Goal: Information Seeking & Learning: Learn about a topic

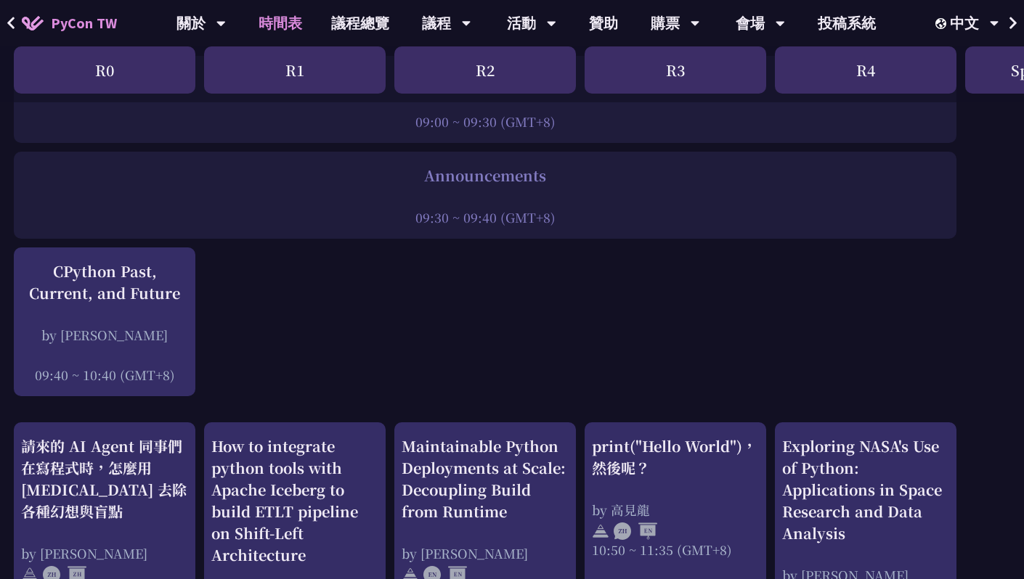
scroll to position [240, 1]
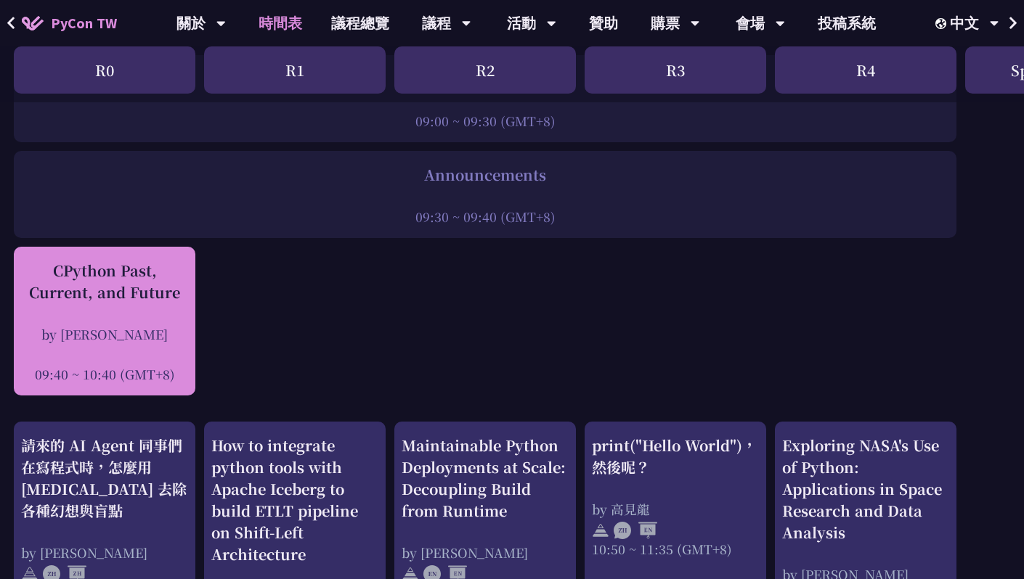
click at [91, 320] on div "CPython Past, Current, and Future by [PERSON_NAME] 09:40 ~ 10:40 (GMT+8)" at bounding box center [104, 321] width 167 height 123
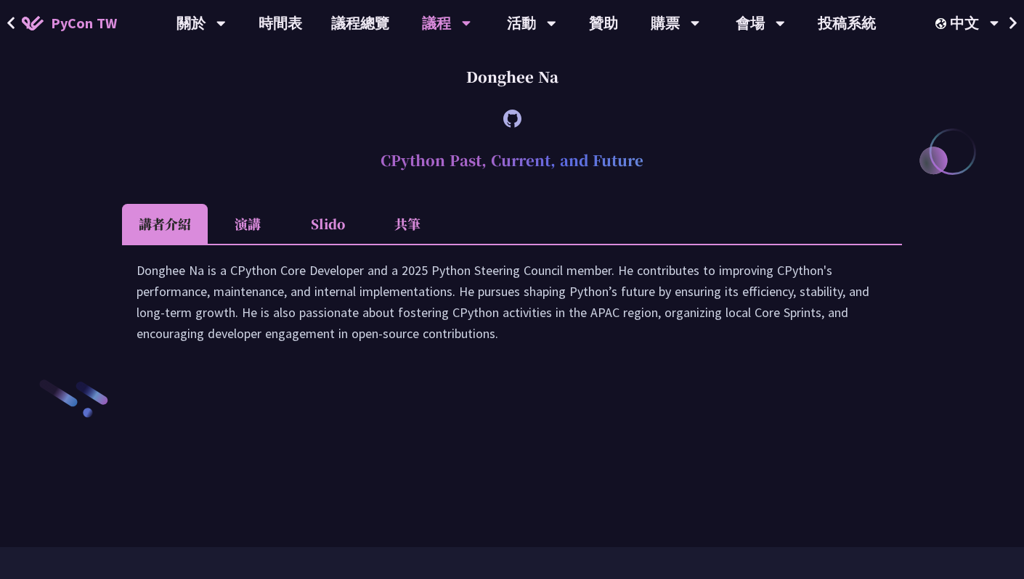
scroll to position [1970, 0]
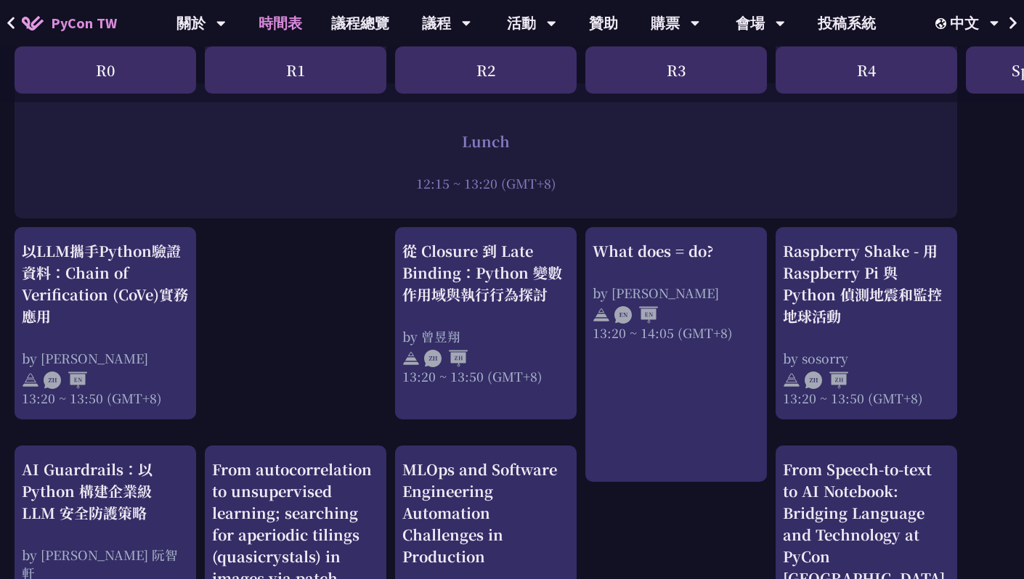
scroll to position [1150, 0]
click at [568, 288] on div "從 Closure 到 Late Binding：Python 變數作用域與執行行為探討" at bounding box center [485, 272] width 167 height 65
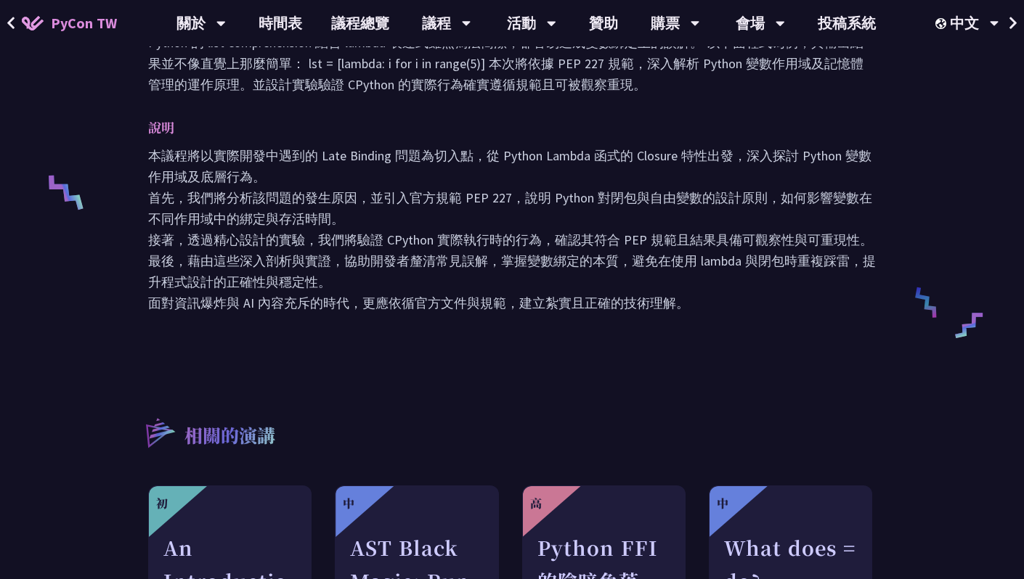
scroll to position [535, 0]
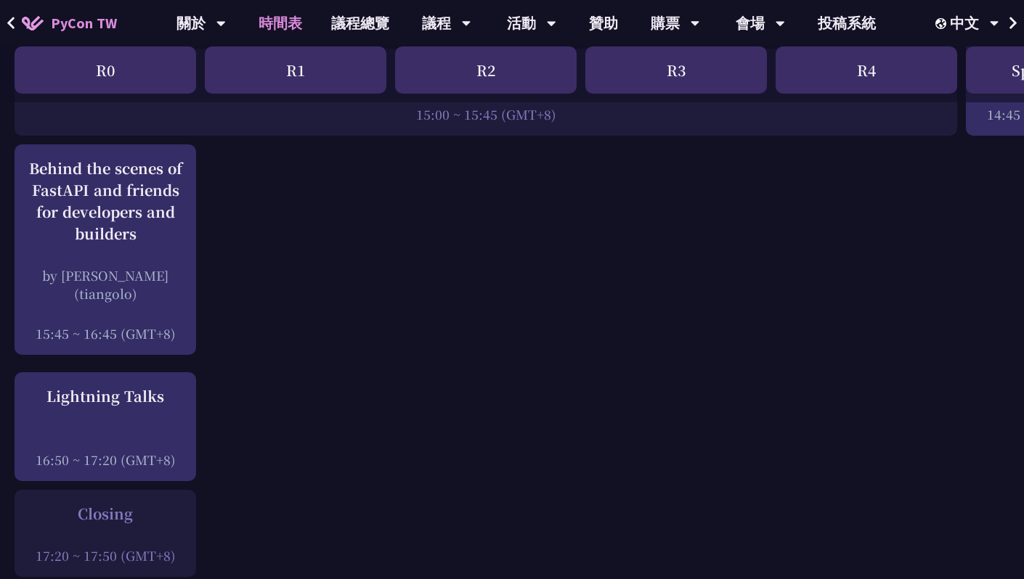
scroll to position [1859, 0]
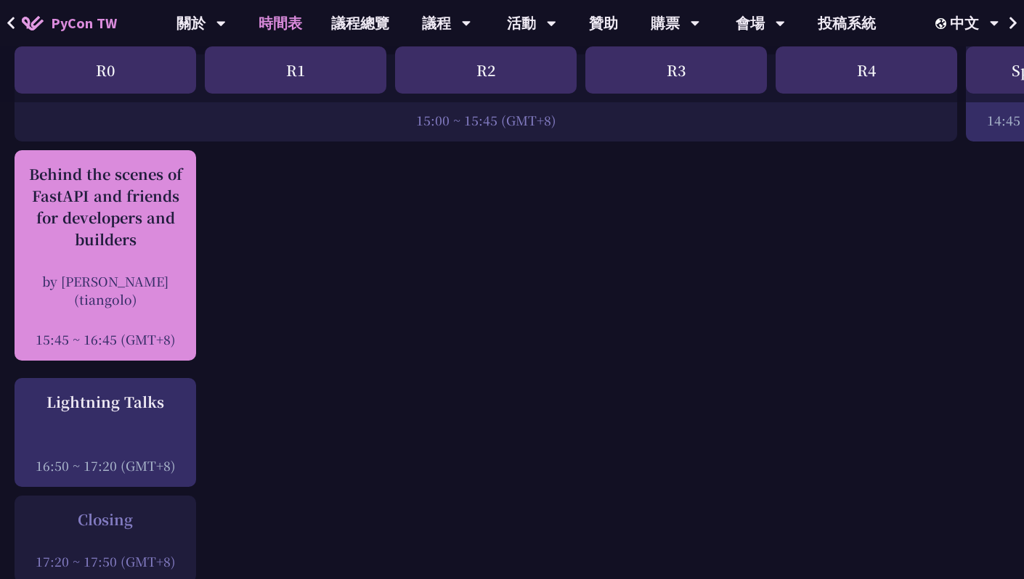
click at [173, 235] on div "Behind the scenes of FastAPI and friends for developers and builders" at bounding box center [105, 206] width 167 height 87
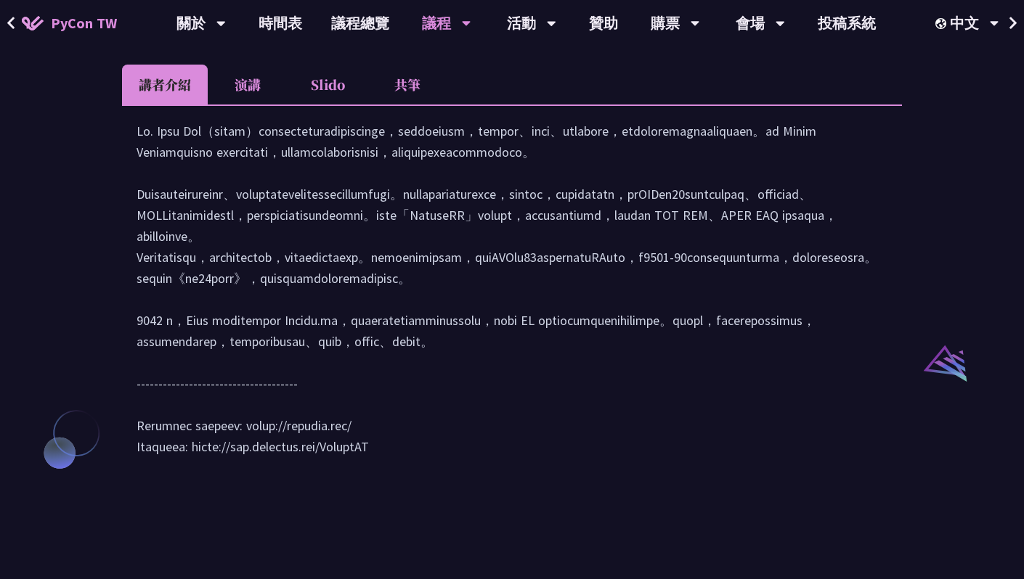
scroll to position [1328, 0]
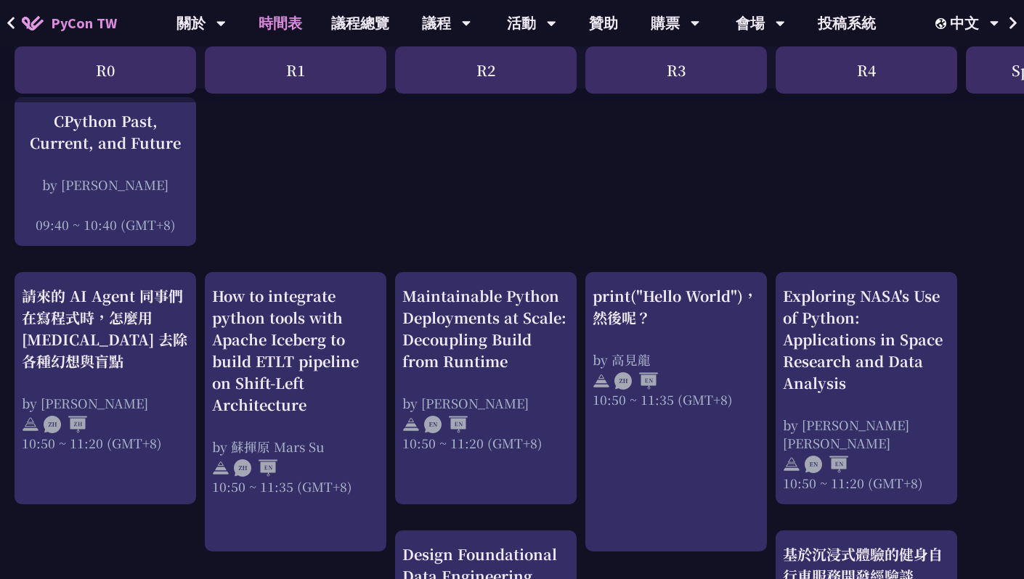
scroll to position [388, 0]
